Goal: Task Accomplishment & Management: Use online tool/utility

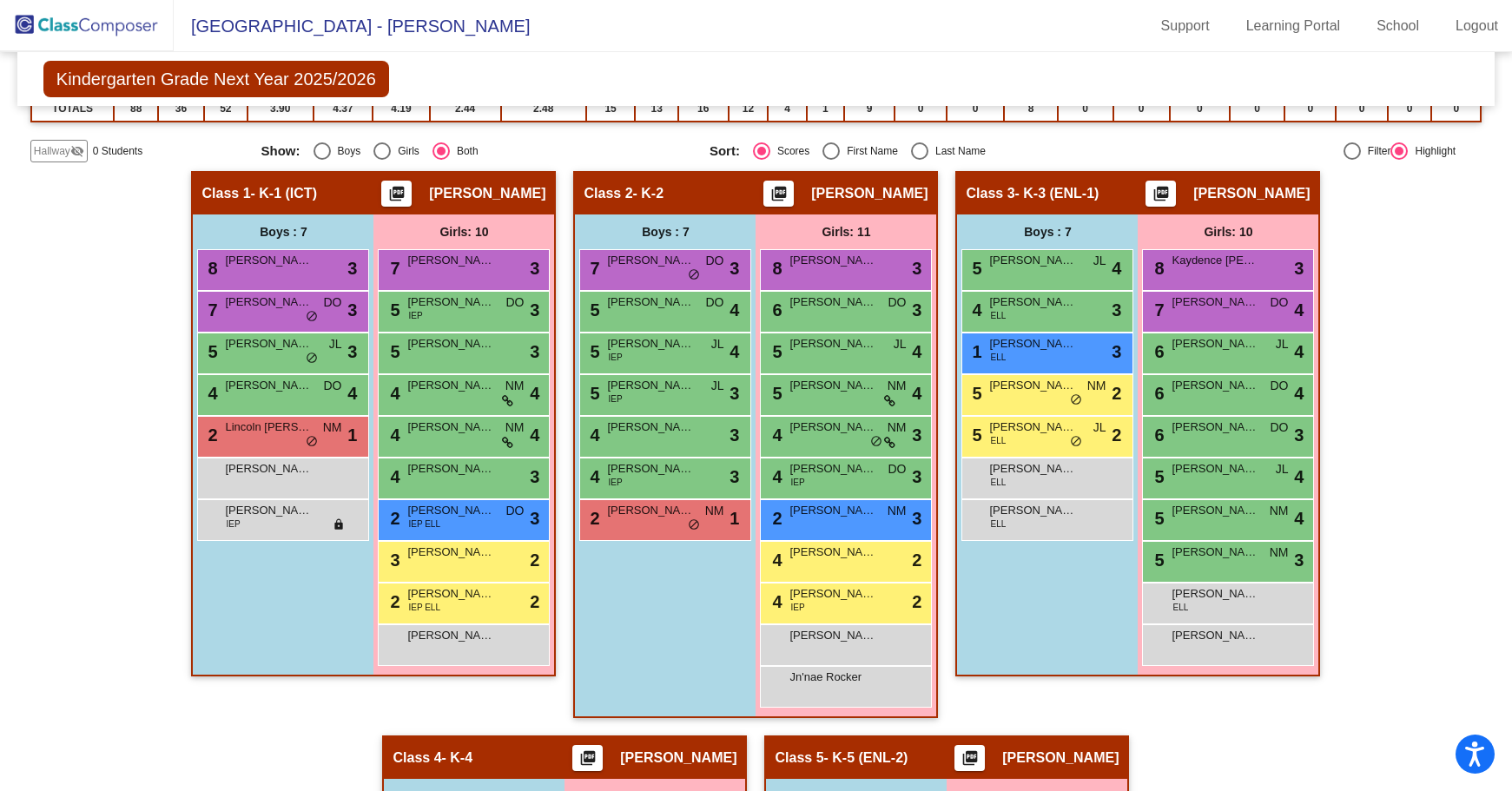
scroll to position [370, 0]
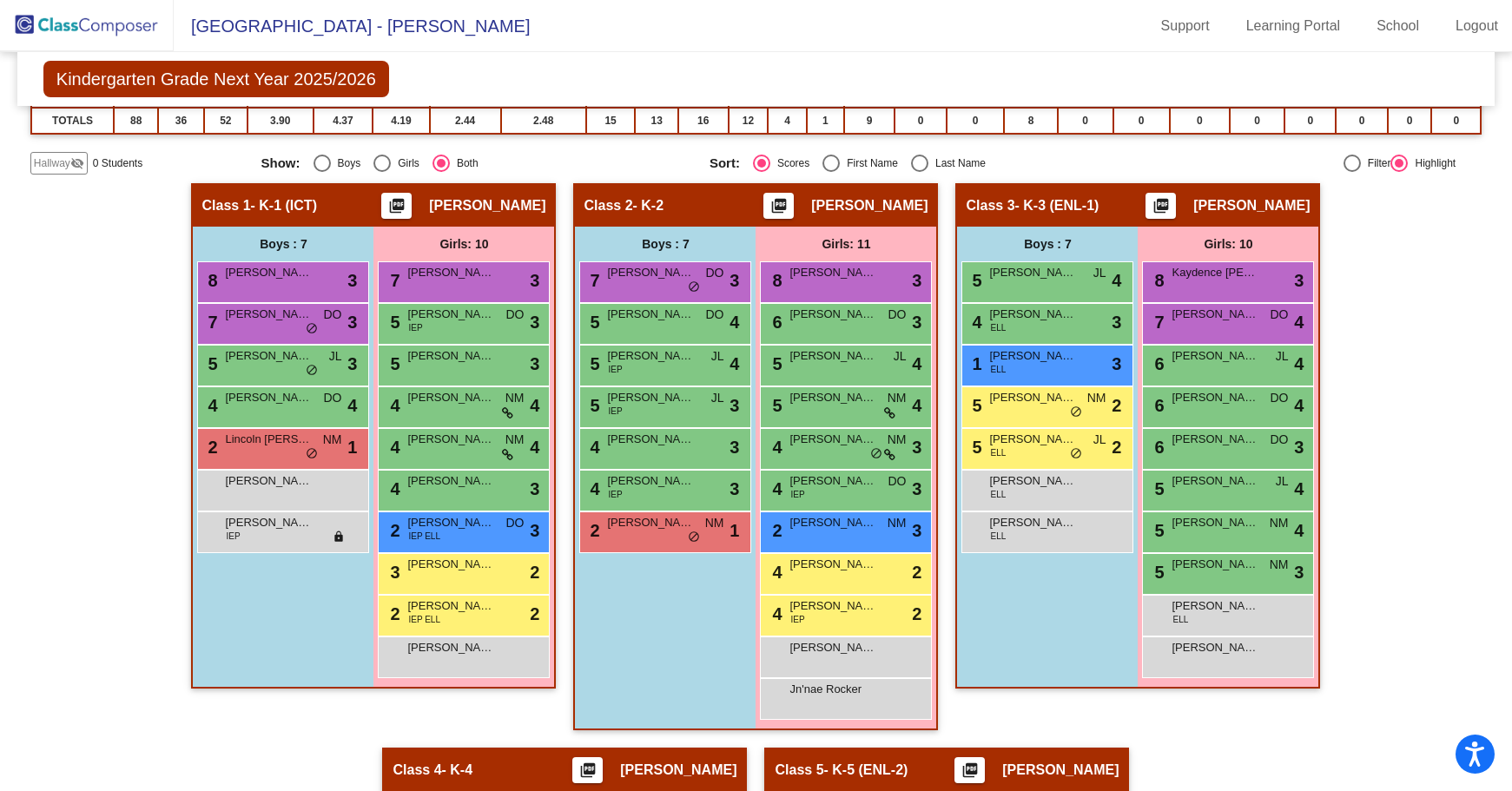
click at [113, 24] on img at bounding box center [86, 26] width 174 height 52
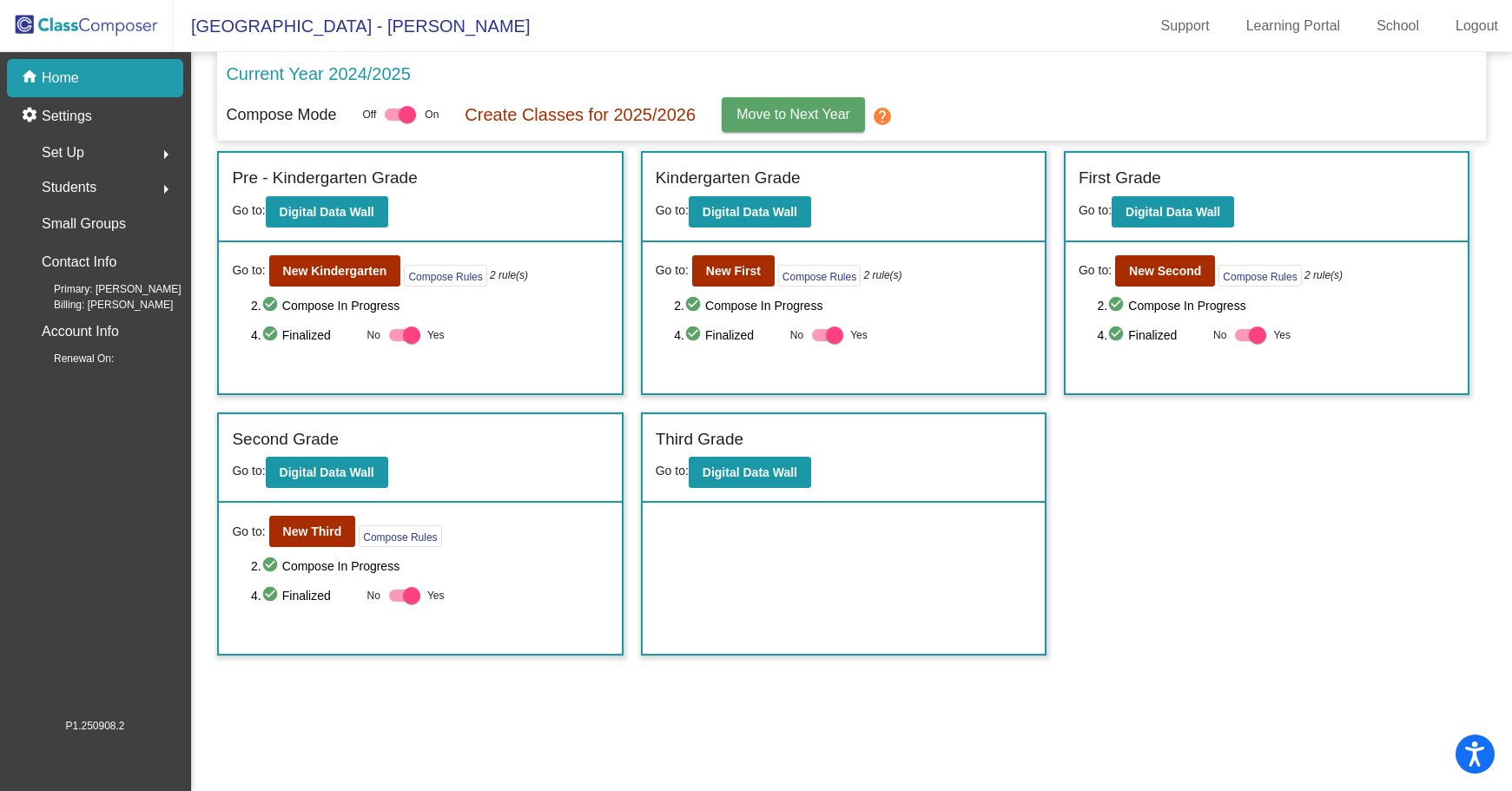
click at [403, 336] on div at bounding box center [411, 335] width 18 height 18
click at [398, 341] on input "Yes" at bounding box center [397, 341] width 1 height 1
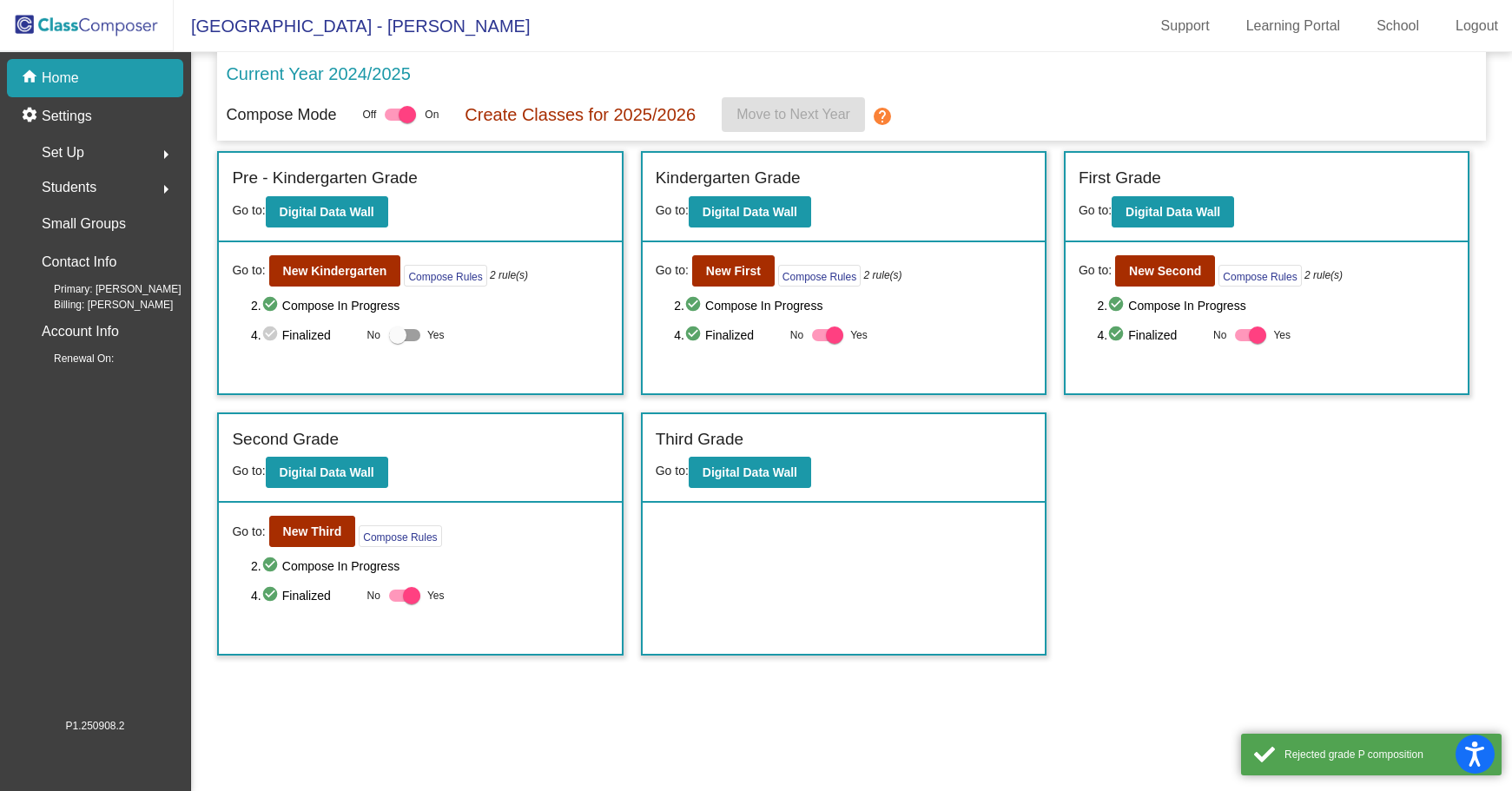
click at [415, 336] on div at bounding box center [405, 335] width 32 height 12
click at [398, 341] on input "Yes" at bounding box center [397, 341] width 1 height 1
checkbox input "true"
click at [727, 274] on b "New First" at bounding box center [733, 271] width 55 height 14
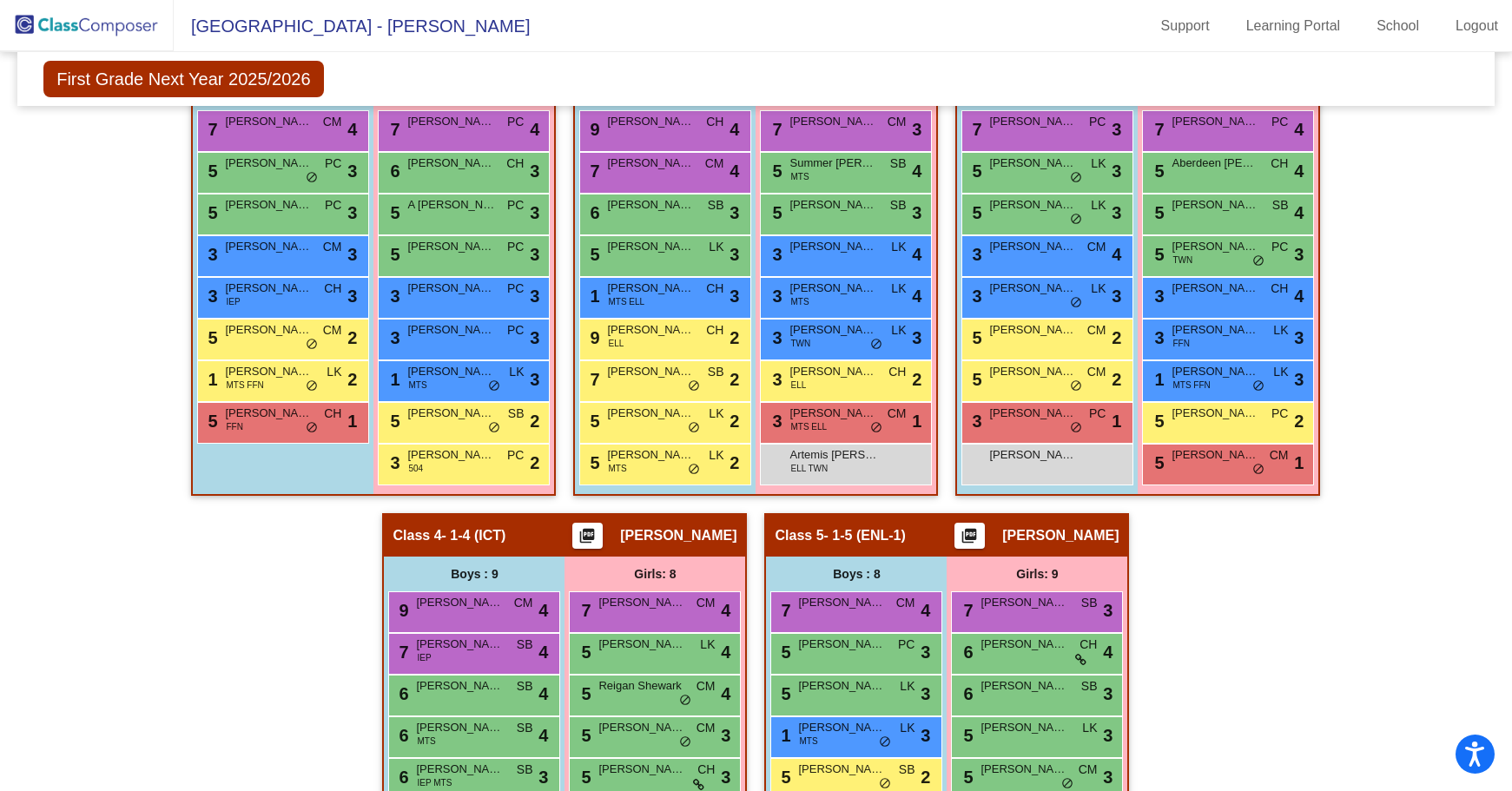
scroll to position [608, 0]
